Goal: Find specific page/section: Find specific page/section

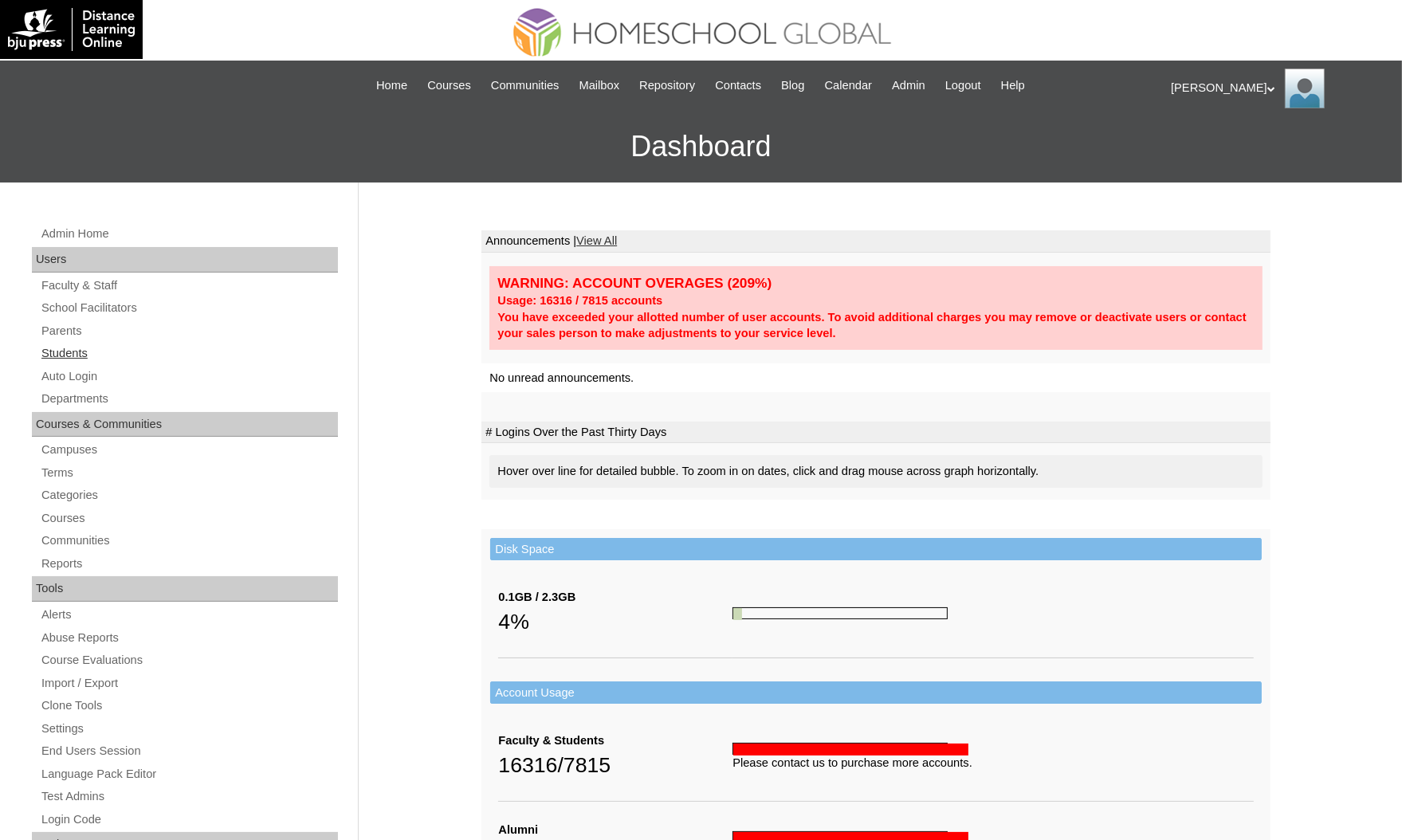
click at [97, 352] on link "Students" at bounding box center [189, 353] width 298 height 20
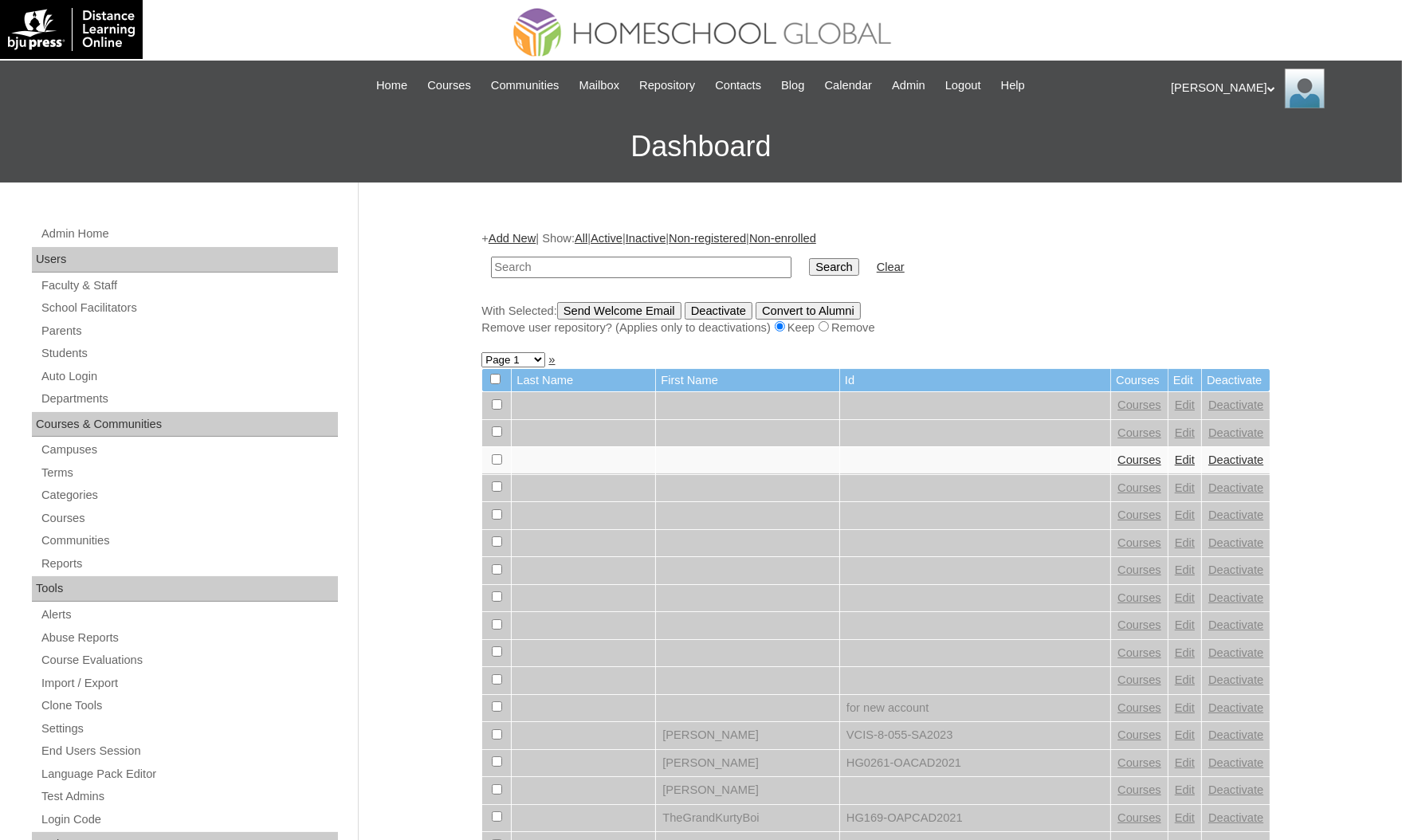
click at [575, 268] on input "text" at bounding box center [640, 268] width 300 height 22
type input "alaya"
click at [809, 258] on input "Search" at bounding box center [834, 267] width 49 height 17
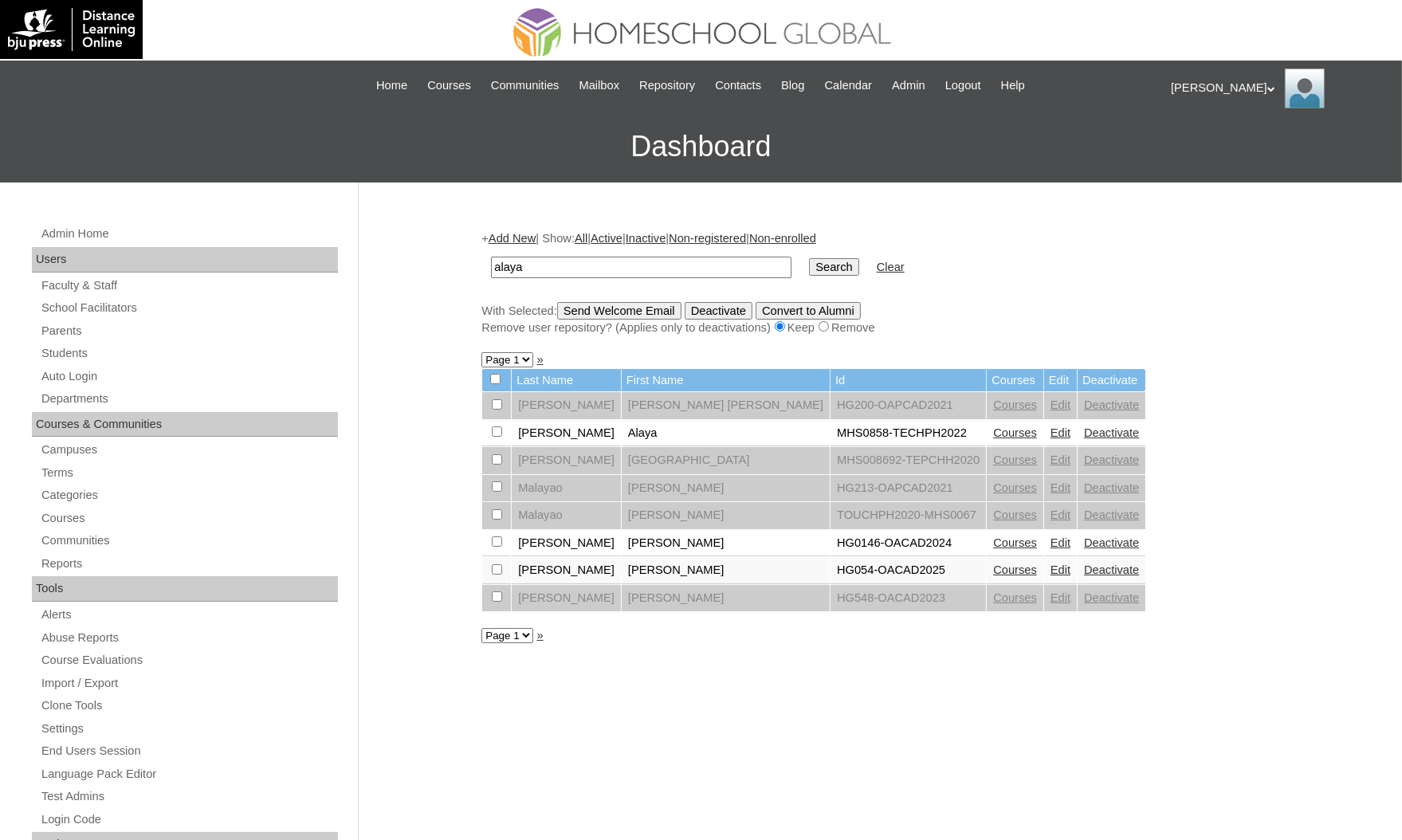
click at [993, 426] on link "Courses" at bounding box center [1015, 433] width 44 height 13
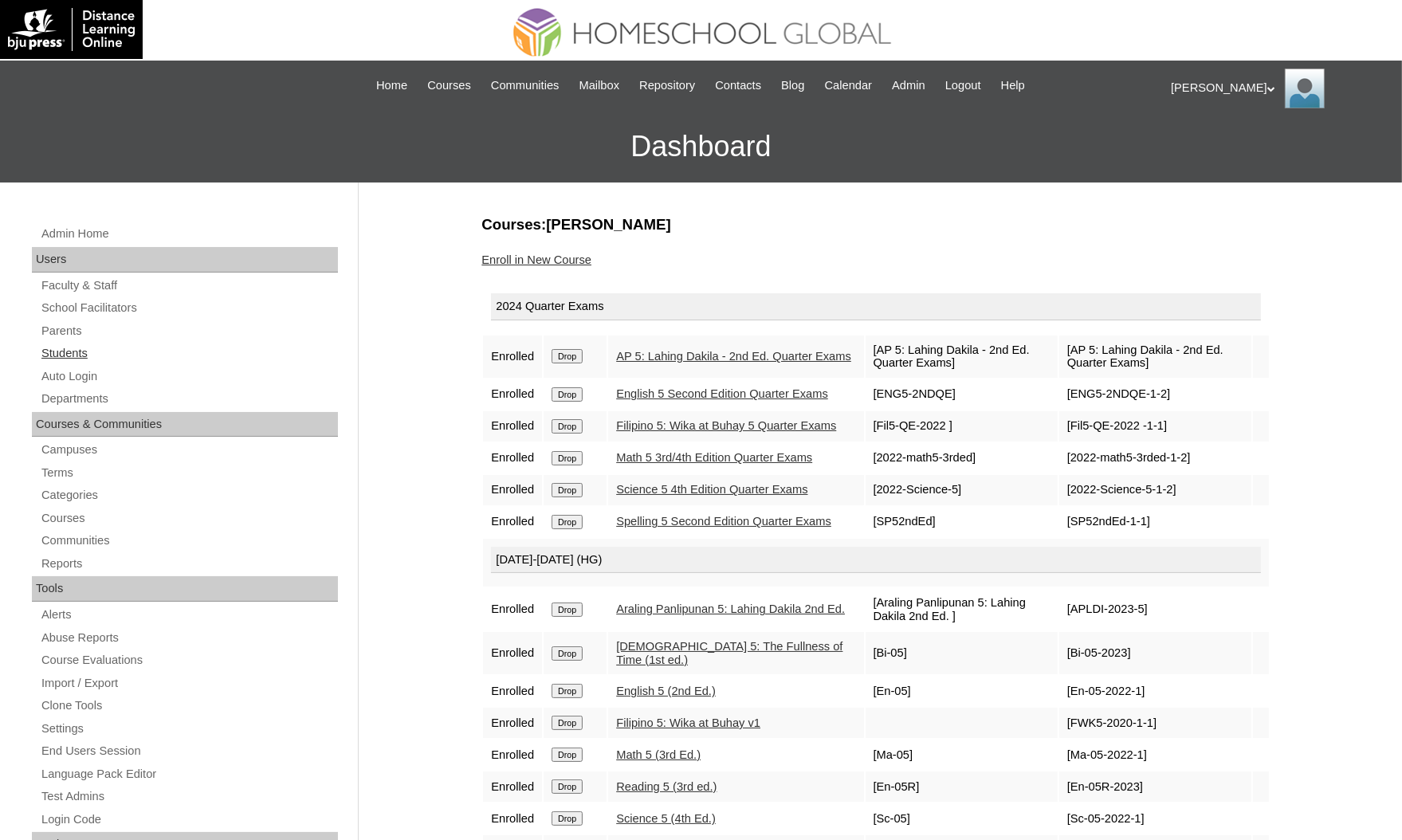
click at [140, 343] on link "Students" at bounding box center [189, 353] width 298 height 20
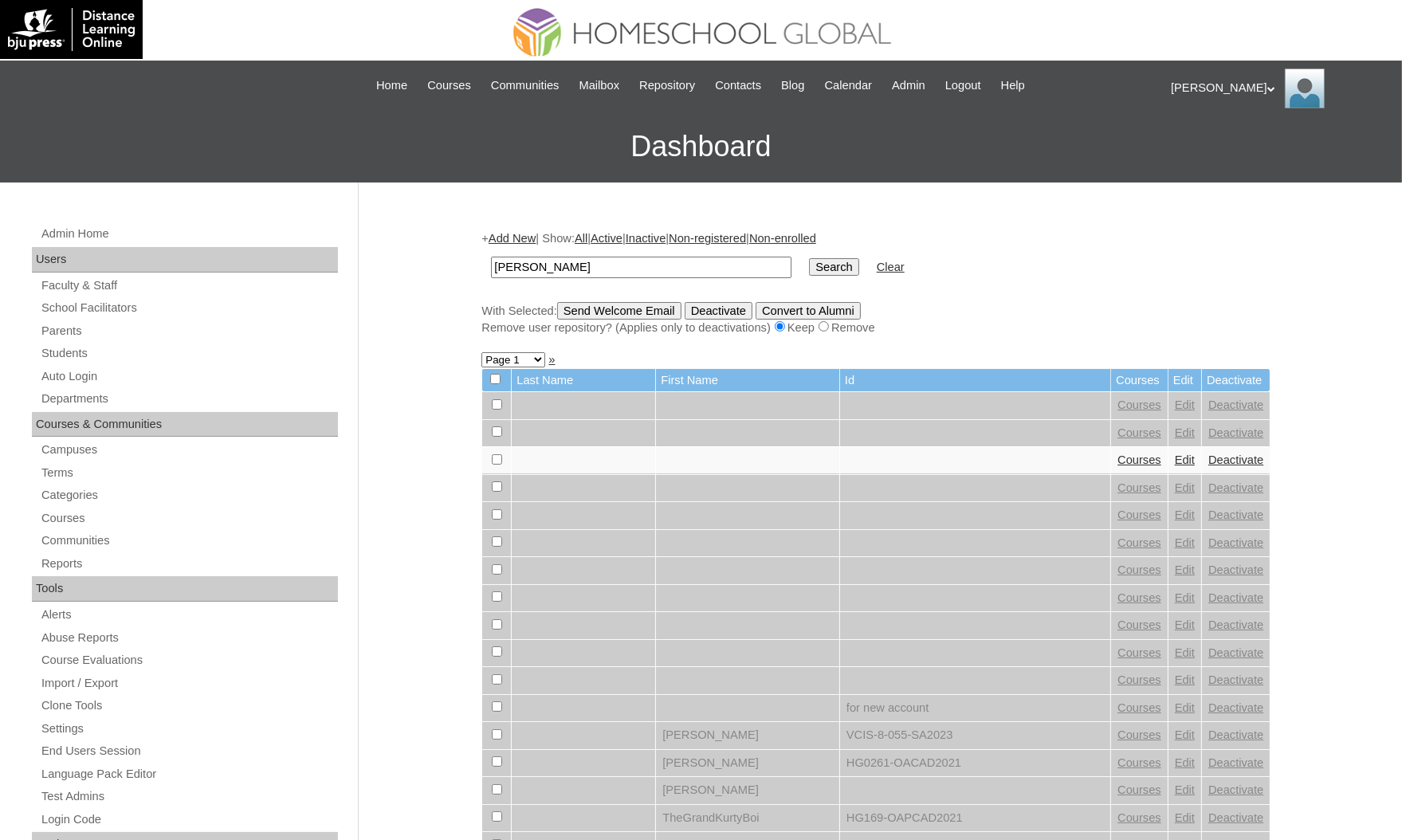
type input "[PERSON_NAME]"
click at [809, 258] on input "Search" at bounding box center [834, 267] width 49 height 17
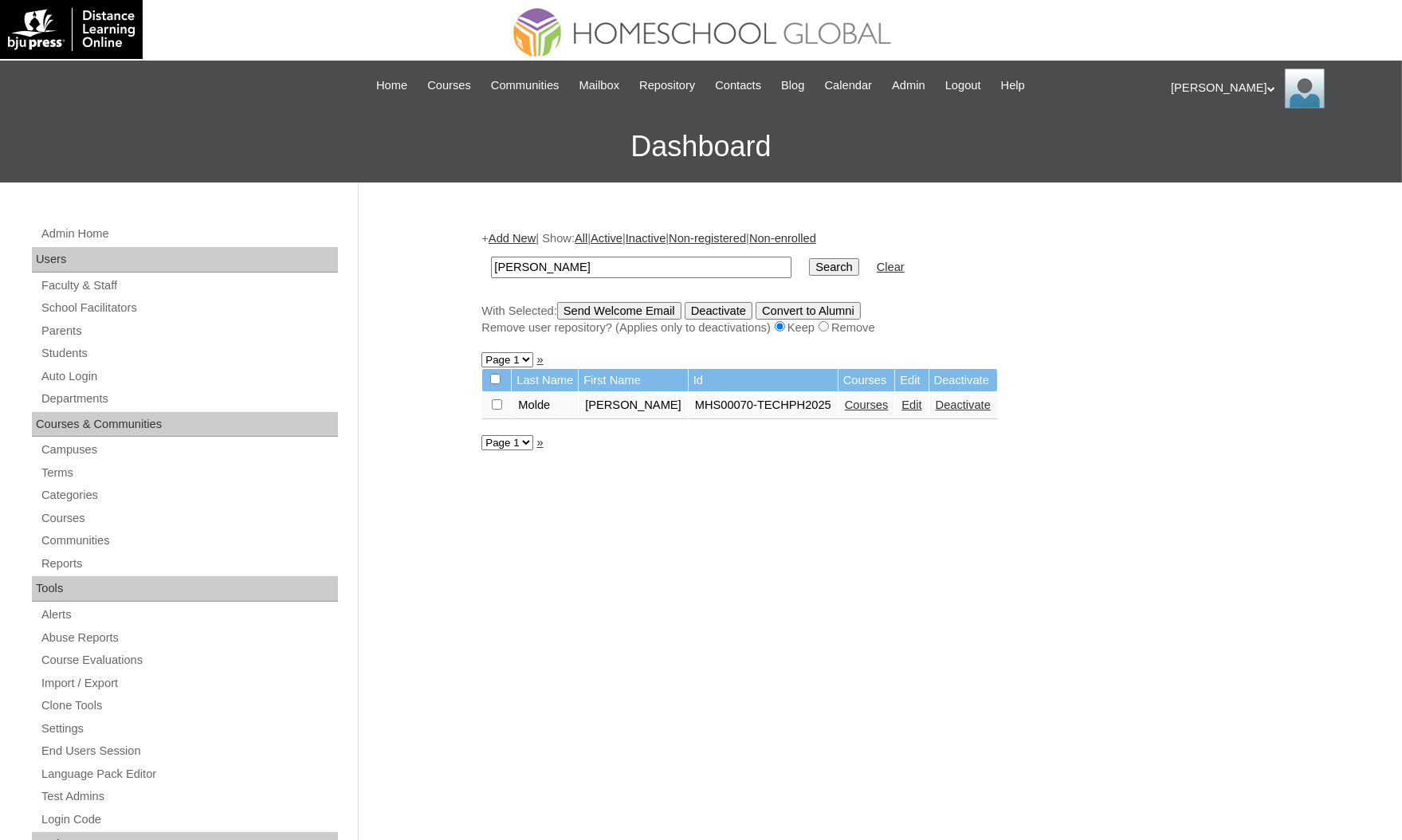
click at [845, 405] on link "Courses" at bounding box center [867, 404] width 44 height 13
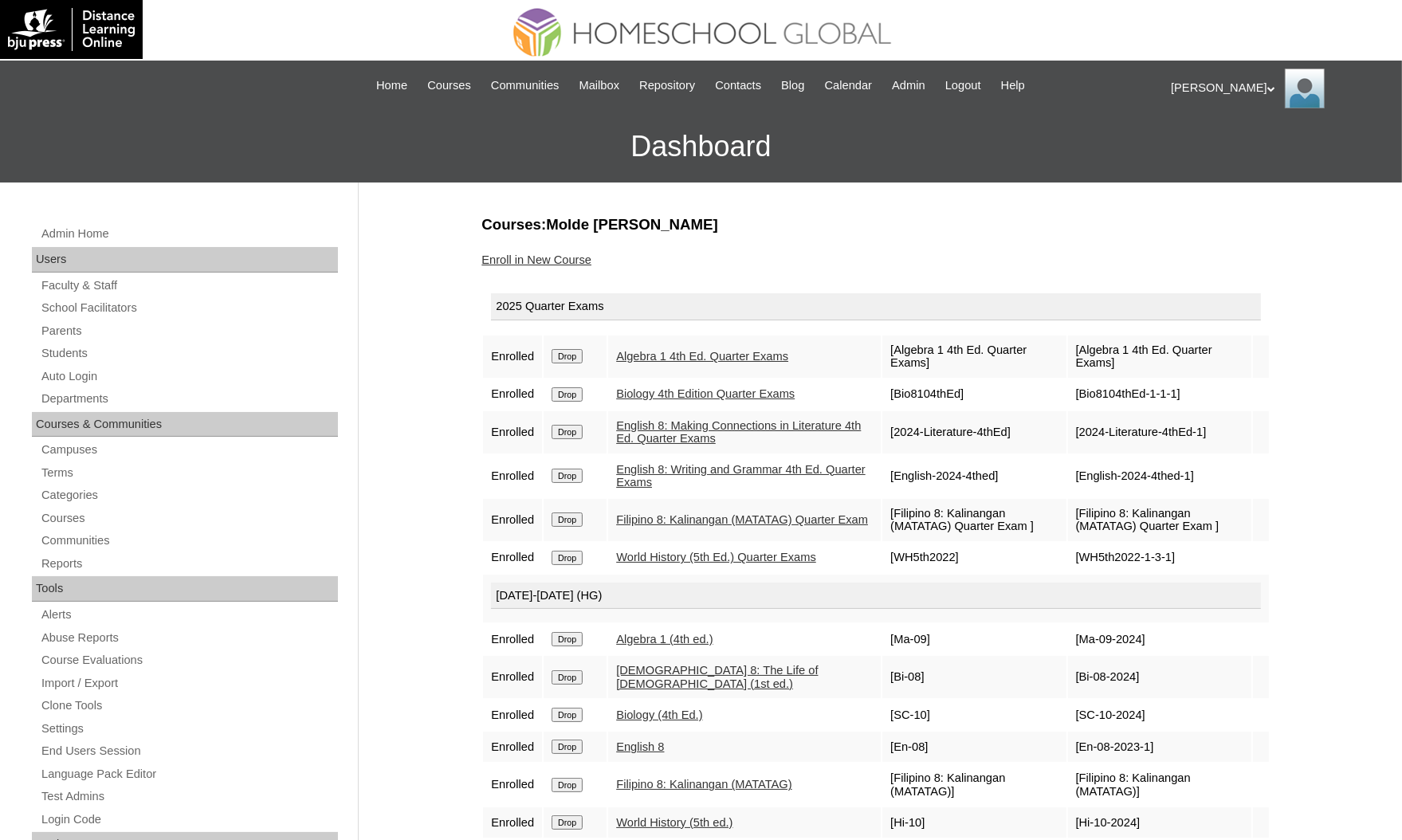
scroll to position [120, 0]
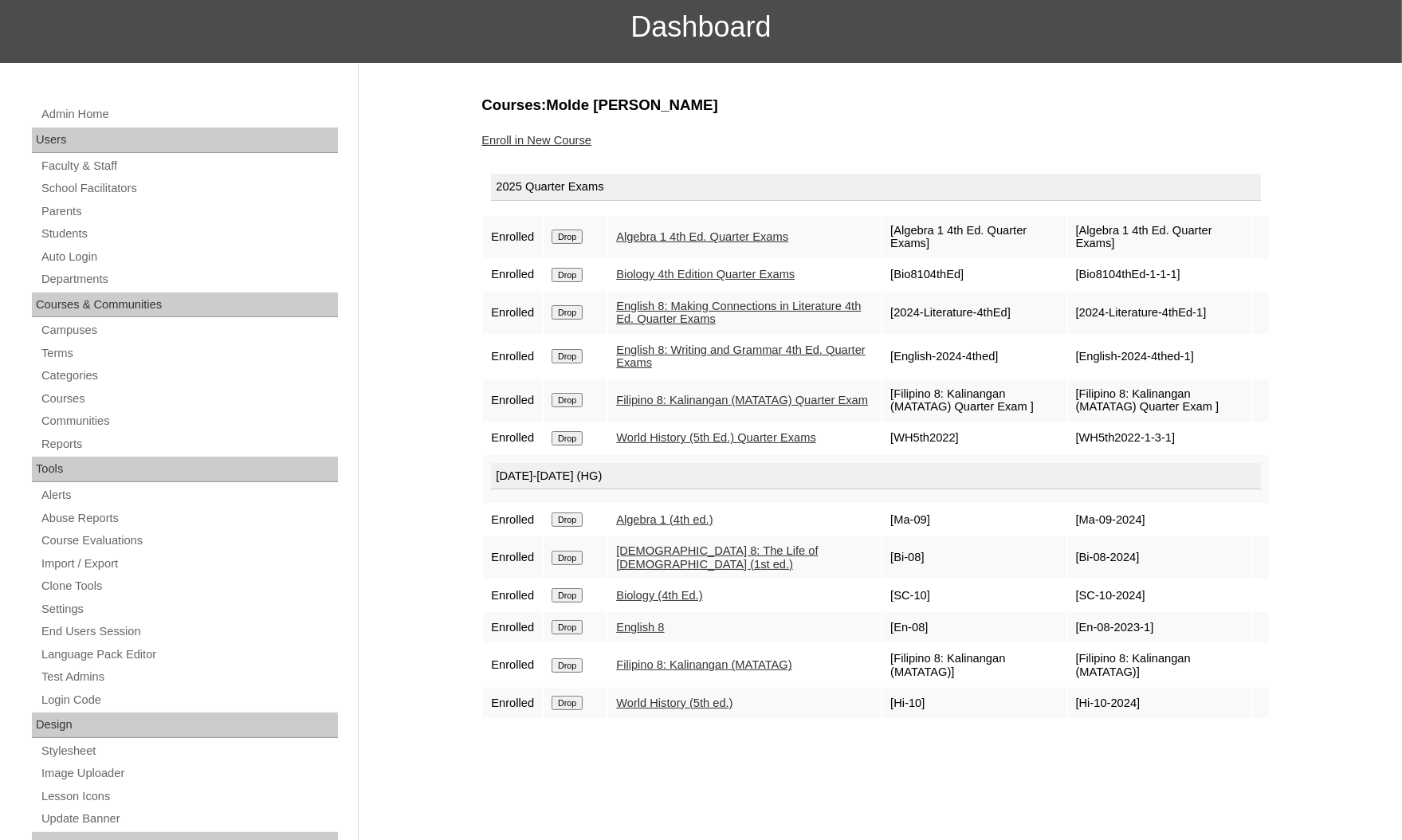
click at [658, 621] on link "English 8" at bounding box center [639, 627] width 47 height 13
